Goal: Check status: Check status

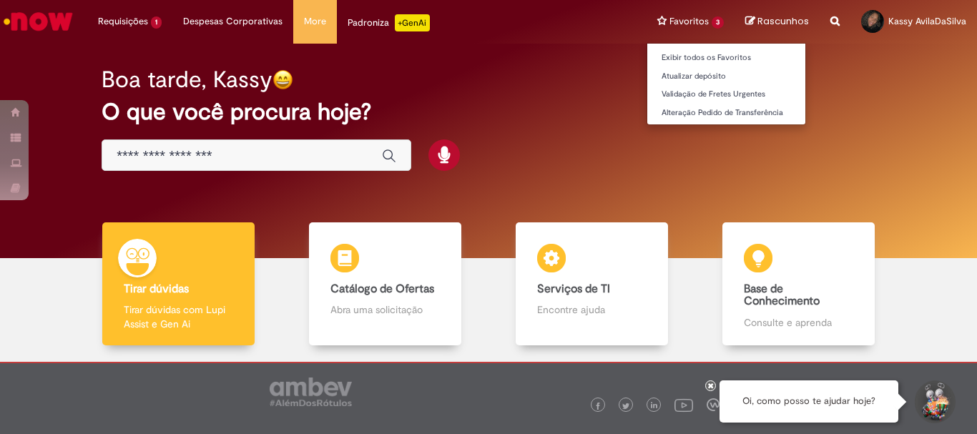
click at [712, 15] on li "Favoritos 3 Exibir todos os Favoritos Atualizar depósito Validação de Fretes Ur…" at bounding box center [691, 21] width 88 height 43
click at [712, 19] on li "Favoritos 3 Exibir todos os Favoritos Atualizar depósito Validação de Fretes Ur…" at bounding box center [691, 21] width 88 height 43
click at [712, 24] on li "Favoritos 3 Exibir todos os Favoritos Atualizar depósito Validação de Fretes Ur…" at bounding box center [691, 21] width 88 height 43
click at [717, 23] on li "Favoritos 3 Exibir todos os Favoritos Atualizar depósito Validação de Fretes Ur…" at bounding box center [691, 21] width 88 height 43
click at [684, 16] on li "Favoritos 3 Exibir todos os Favoritos Atualizar depósito Validação de Fretes Ur…" at bounding box center [691, 21] width 88 height 43
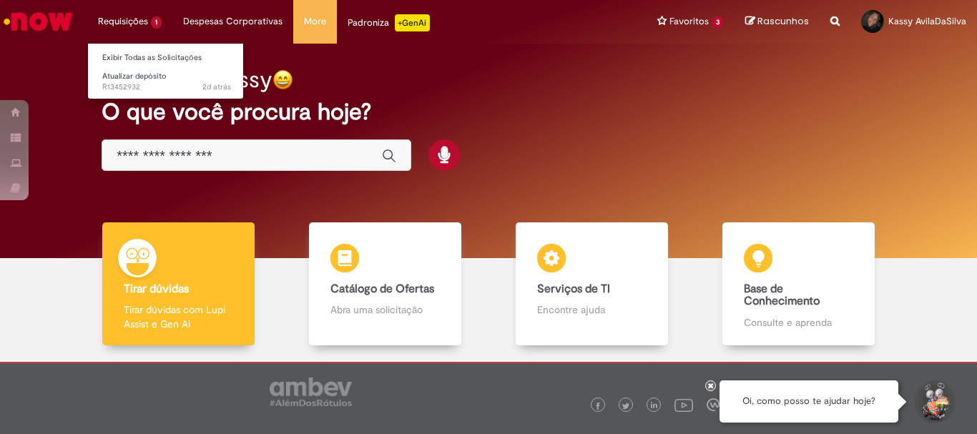
click at [133, 24] on li "Requisições 1 Exibir Todas as Solicitações Atualizar depósito 2d atrás 2 dias a…" at bounding box center [129, 21] width 85 height 43
click at [147, 26] on li "Requisições 1 Exibir Todas as Solicitações Atualizar depósito 2d atrás 2 dias a…" at bounding box center [129, 21] width 85 height 43
click at [153, 21] on li "Requisições 1 Exibir Todas as Solicitações Atualizar depósito 2d atrás 2 dias a…" at bounding box center [129, 21] width 85 height 43
click at [153, 22] on li "Requisições 1 Exibir Todas as Solicitações Atualizar depósito 2d atrás 2 dias a…" at bounding box center [129, 21] width 85 height 43
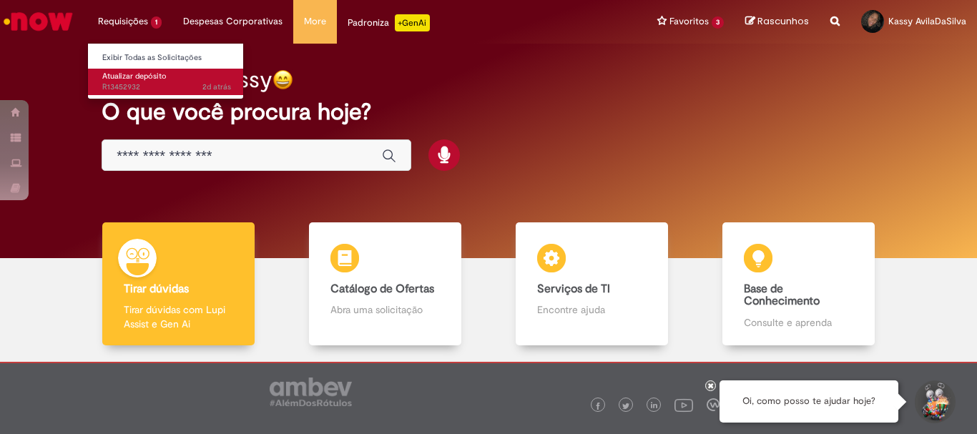
click at [138, 87] on span "2d atrás 2 dias atrás R13452932" at bounding box center [166, 87] width 129 height 11
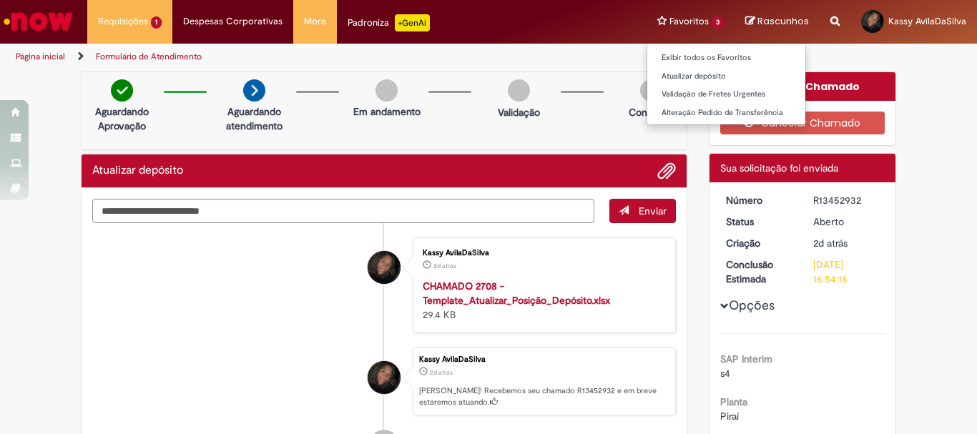
click at [705, 29] on li "Favoritos 3 Exibir todos os Favoritos Atualizar depósito Validação de Fretes Ur…" at bounding box center [691, 21] width 88 height 43
click at [715, 21] on li "Favoritos 3 Exibir todos os Favoritos Atualizar depósito Validação de Fretes Ur…" at bounding box center [691, 21] width 88 height 43
click at [722, 60] on link "Exibir todos os Favoritos" at bounding box center [726, 58] width 158 height 16
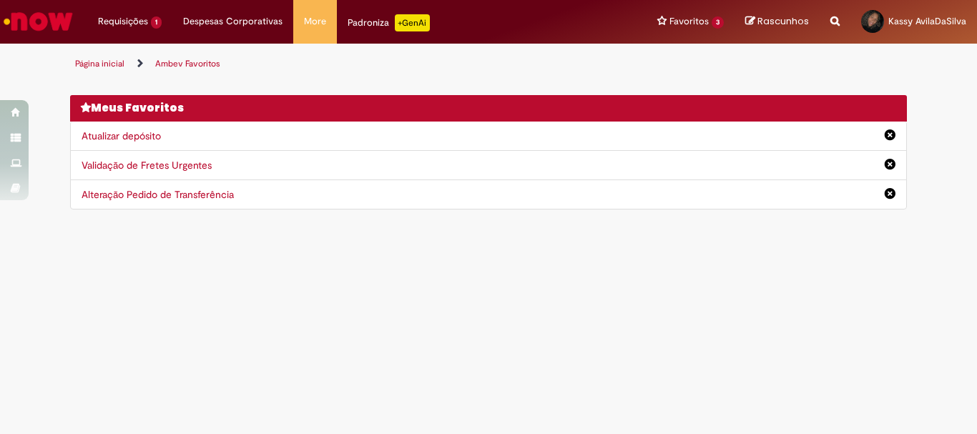
click at [298, 252] on main "Ambev Favoritos Página inicial Ambev Favoritos Você não tem nenhum favoritos De…" at bounding box center [488, 239] width 977 height 391
click at [839, 21] on icon "Search from all sources" at bounding box center [834, 13] width 9 height 26
